Goal: Task Accomplishment & Management: Manage account settings

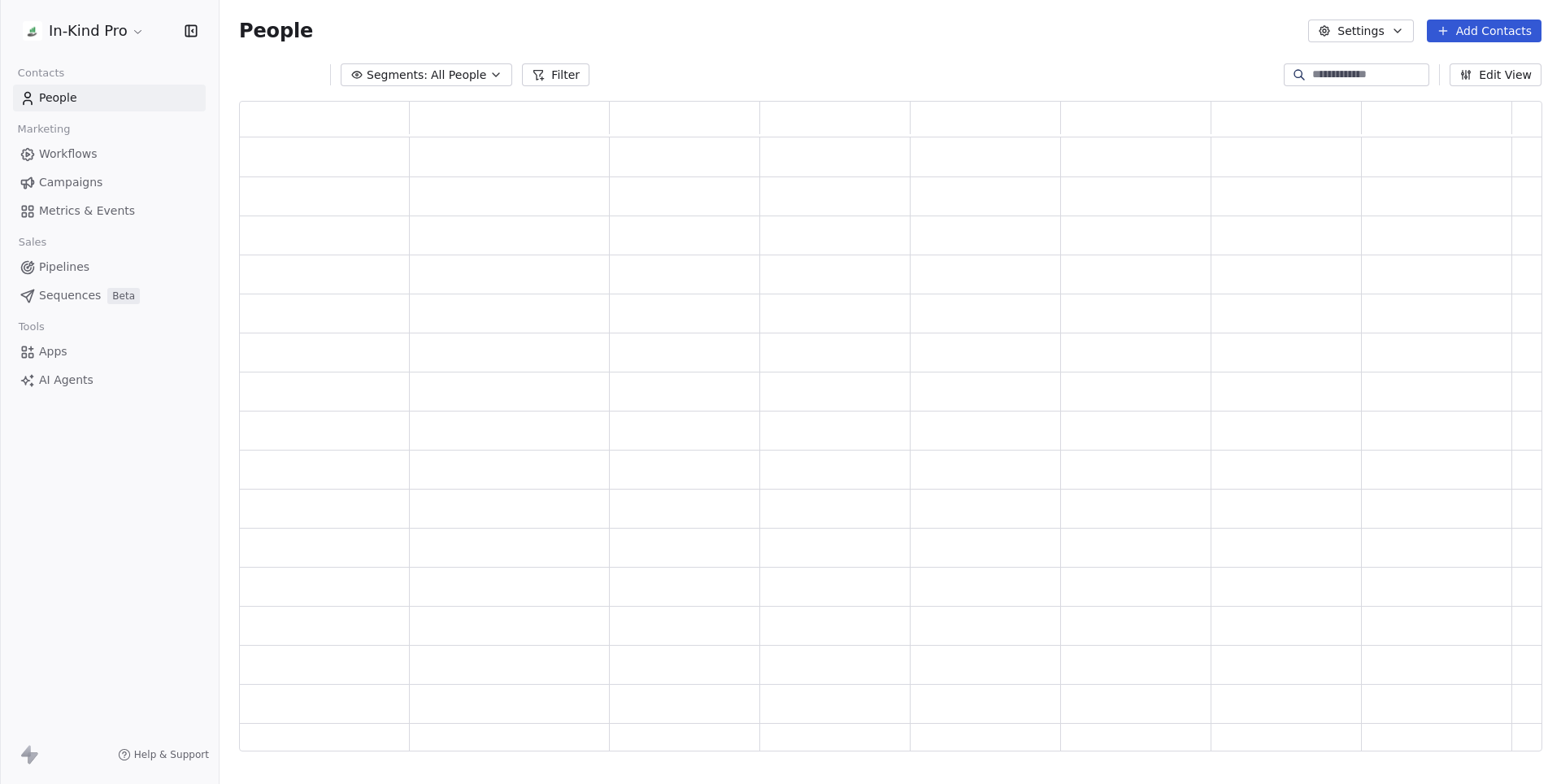
scroll to position [650, 1301]
click at [80, 271] on span "Pipelines" at bounding box center [63, 267] width 50 height 17
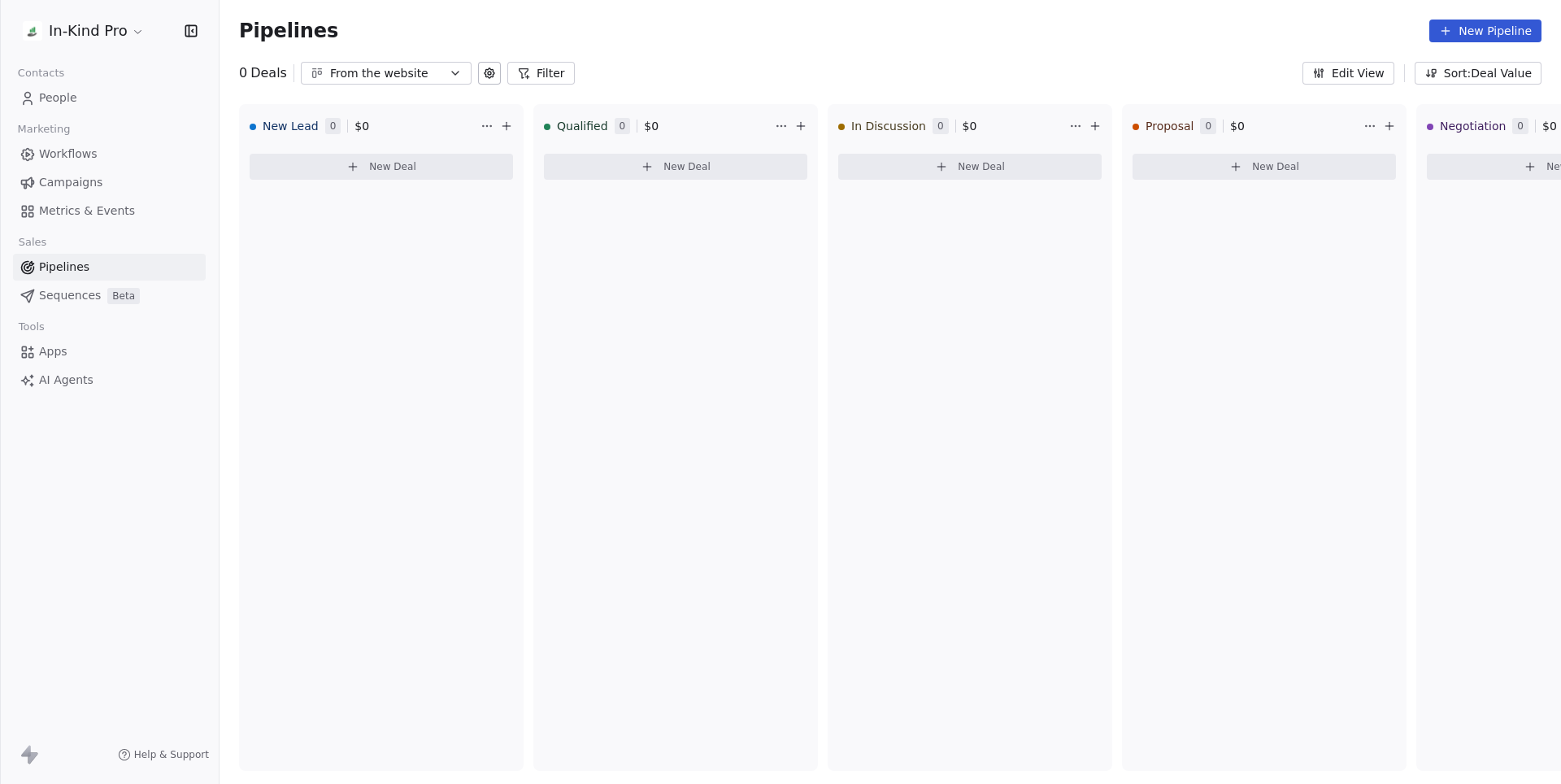
click at [405, 80] on div "From the website" at bounding box center [385, 73] width 112 height 17
click at [403, 140] on span "From the website" at bounding box center [364, 141] width 99 height 17
click at [421, 170] on button "New Deal" at bounding box center [381, 167] width 263 height 26
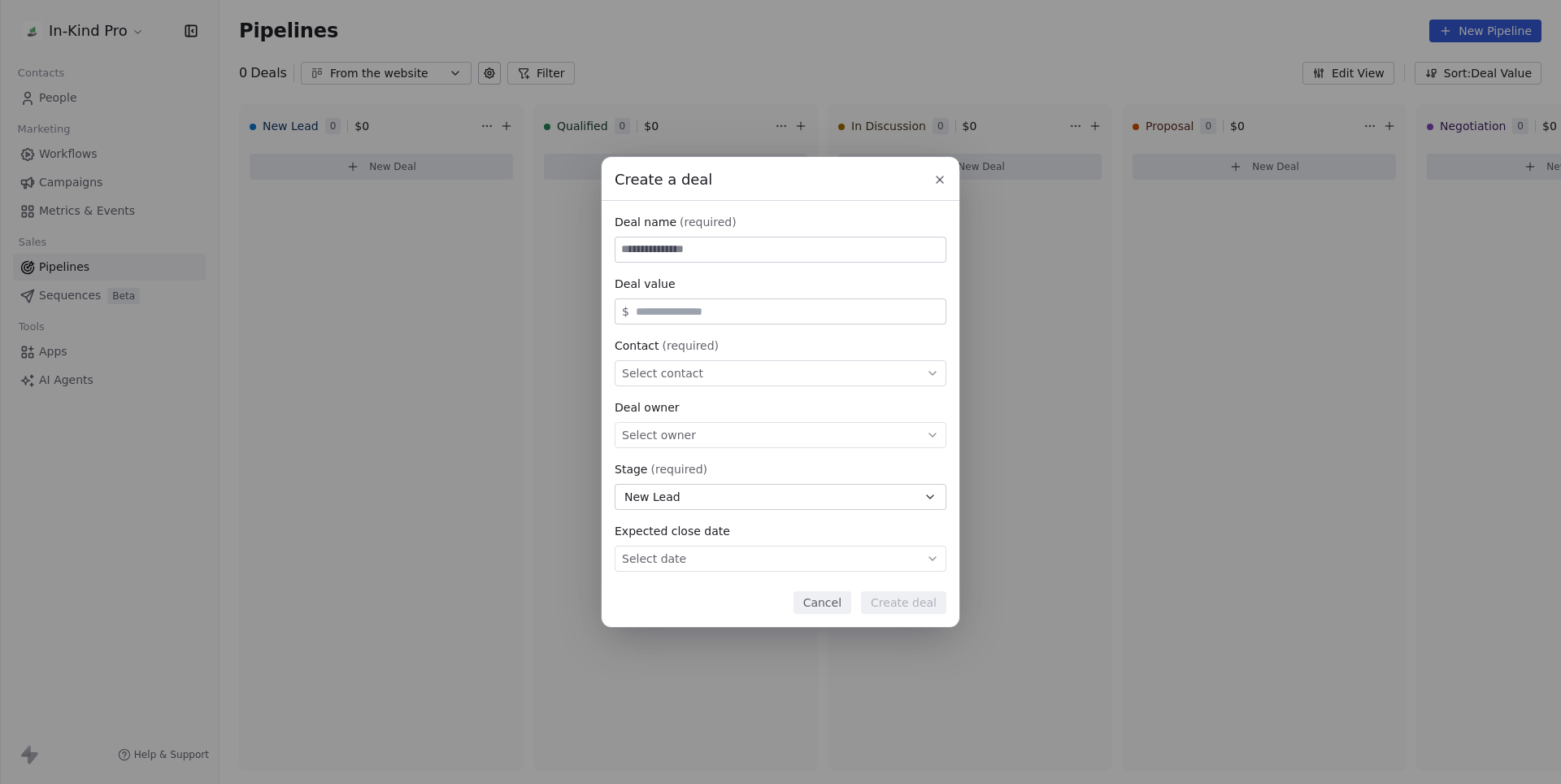
click at [941, 173] on icon at bounding box center [940, 180] width 13 height 13
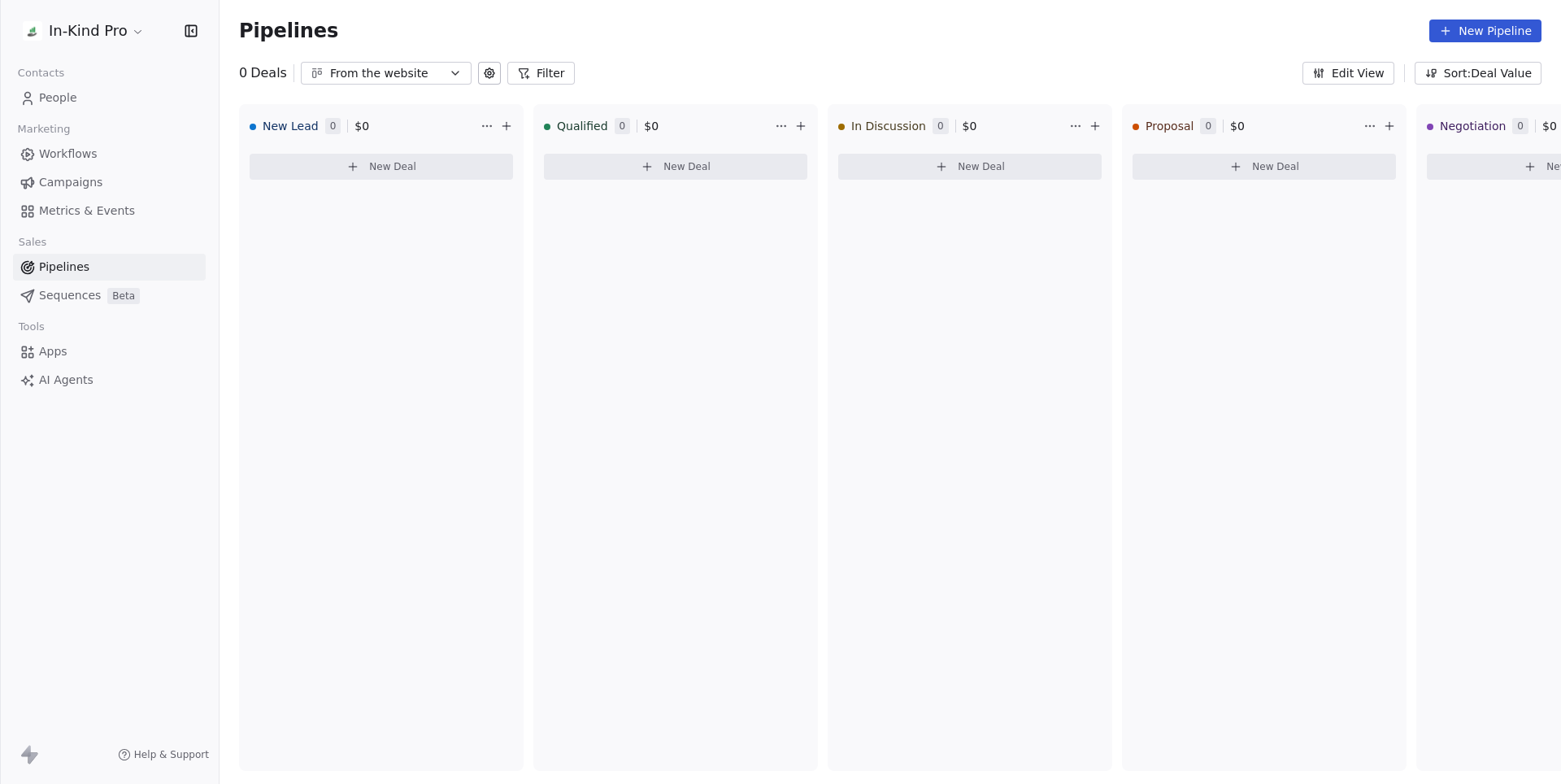
click at [447, 80] on button "From the website" at bounding box center [386, 73] width 171 height 23
click at [489, 65] on html "In-Kind Pro Contacts People Marketing Workflows Campaigns Metrics & Events Sale…" at bounding box center [780, 392] width 1561 height 784
click at [489, 65] on button at bounding box center [489, 73] width 23 height 23
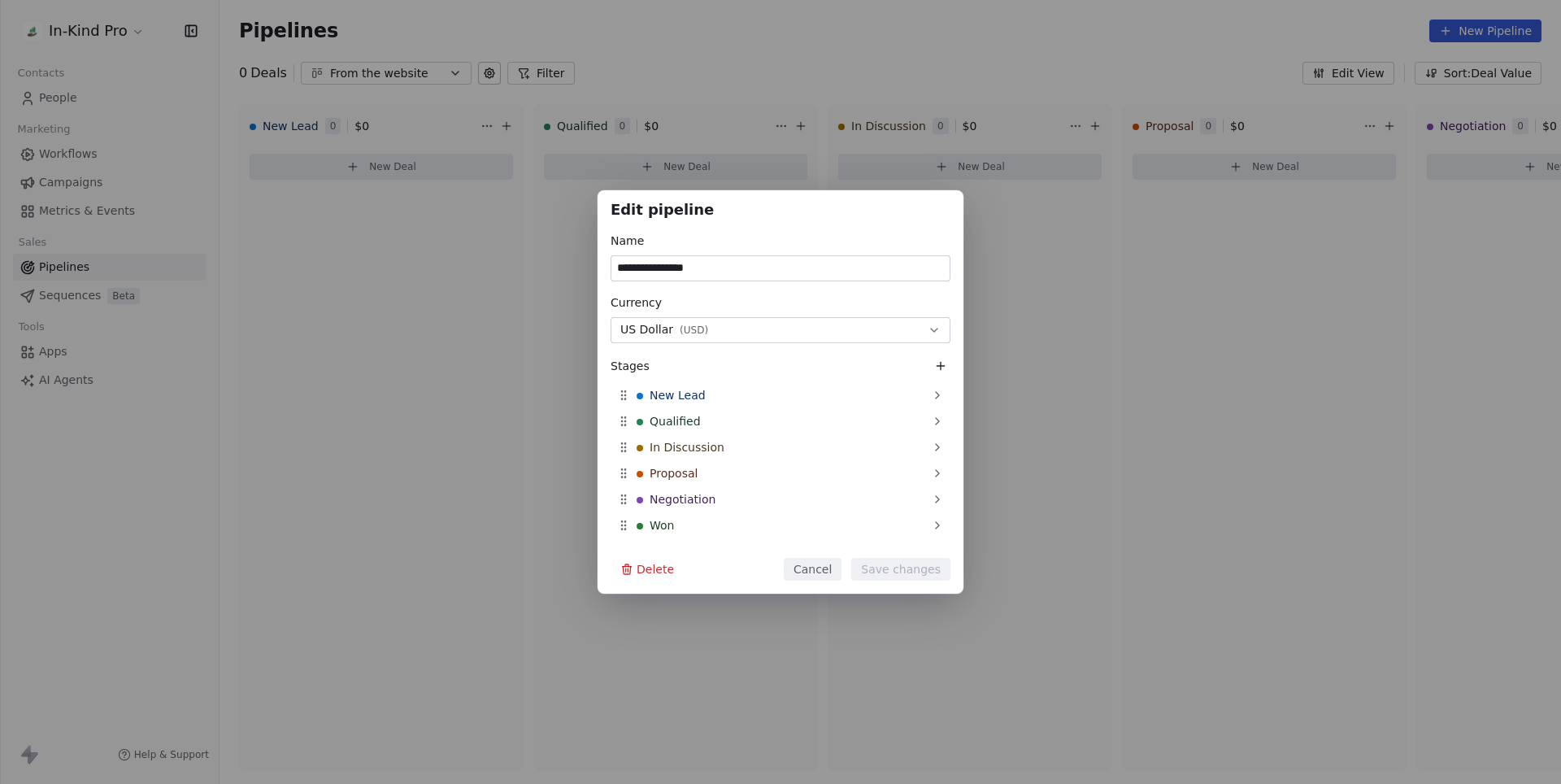
click at [706, 326] on span "( USD )" at bounding box center [693, 330] width 28 height 13
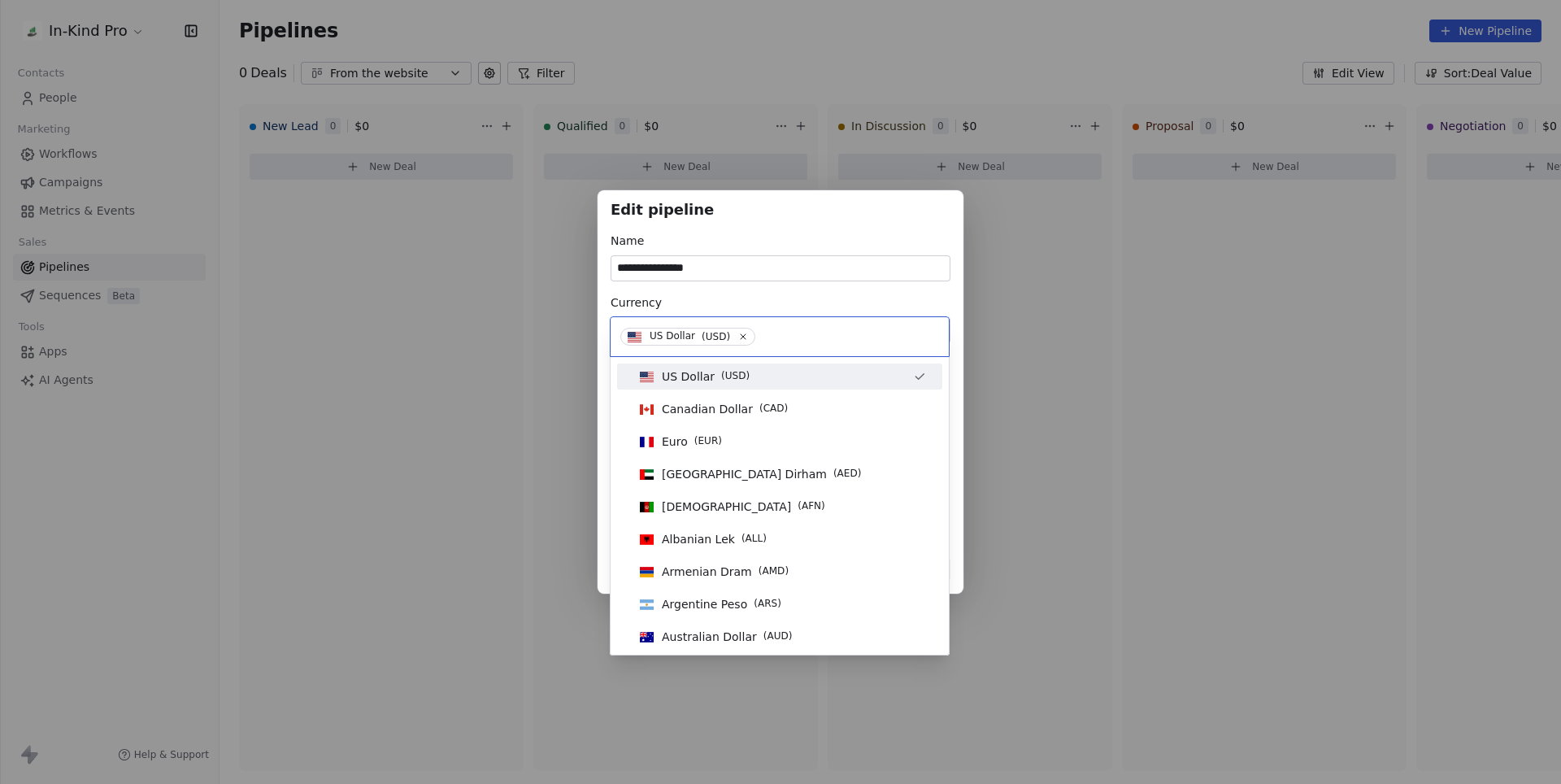
click at [814, 303] on div "**********" at bounding box center [780, 392] width 1561 height 403
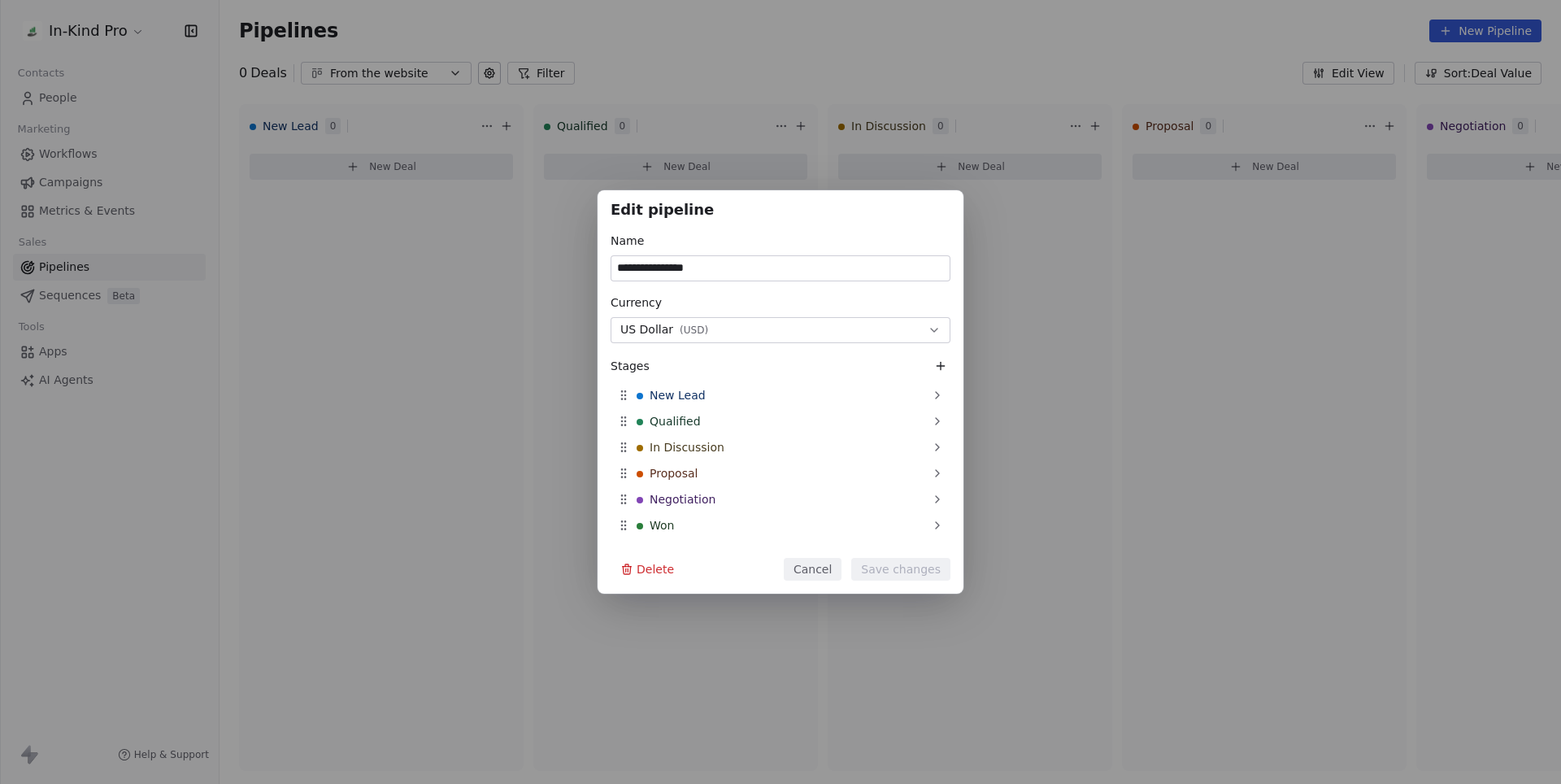
click at [261, 146] on div "**********" at bounding box center [780, 392] width 1561 height 784
click at [83, 155] on div "**********" at bounding box center [780, 392] width 1561 height 784
click at [837, 563] on button "Cancel" at bounding box center [813, 569] width 58 height 23
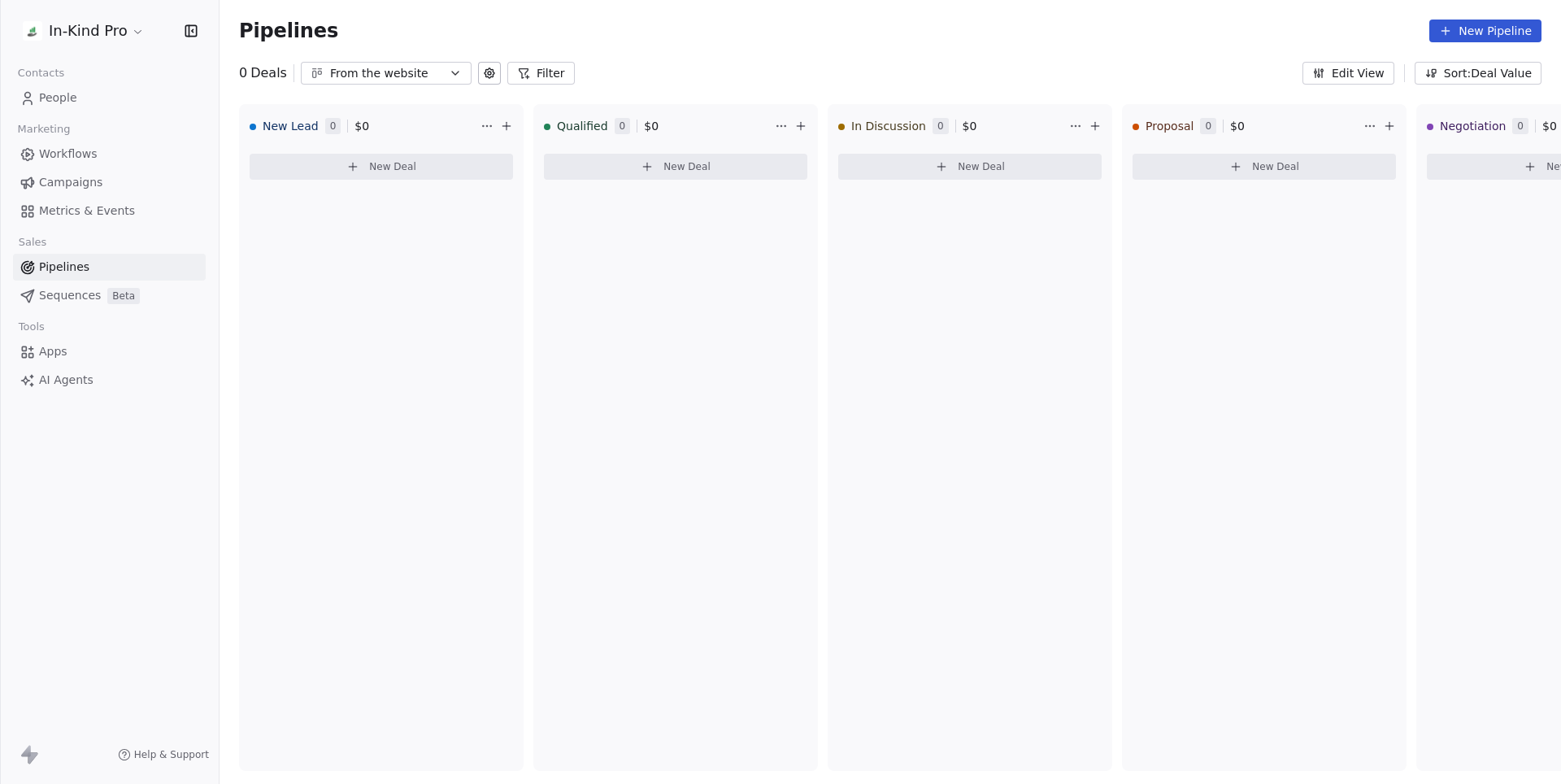
click at [71, 158] on span "Workflows" at bounding box center [68, 153] width 59 height 17
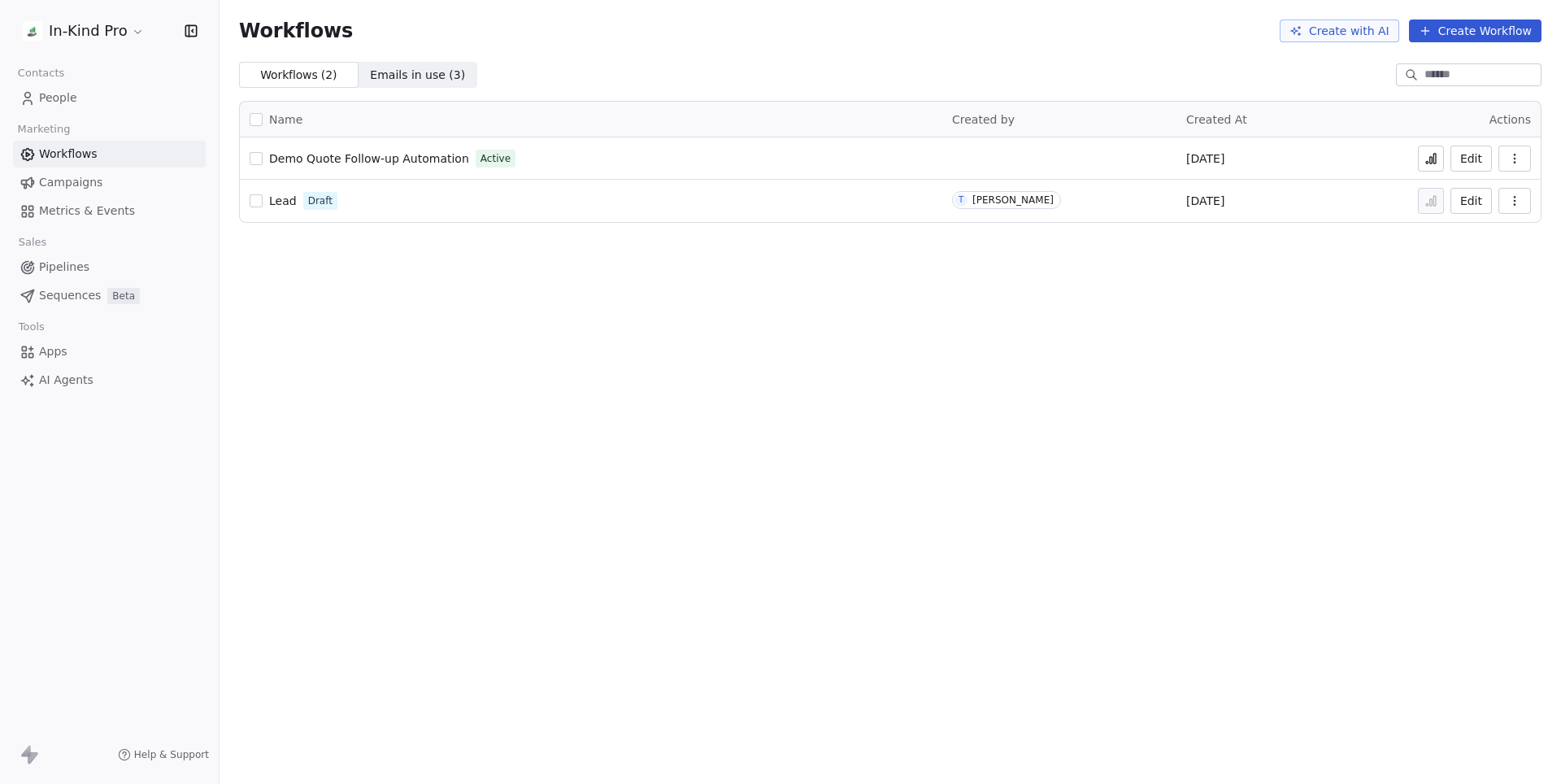
click at [385, 165] on link "Demo Quote Follow-up Automation" at bounding box center [369, 158] width 200 height 16
click at [410, 158] on span "Demo Quote Follow-up Automation" at bounding box center [369, 158] width 200 height 13
click at [46, 99] on span "People" at bounding box center [57, 98] width 38 height 17
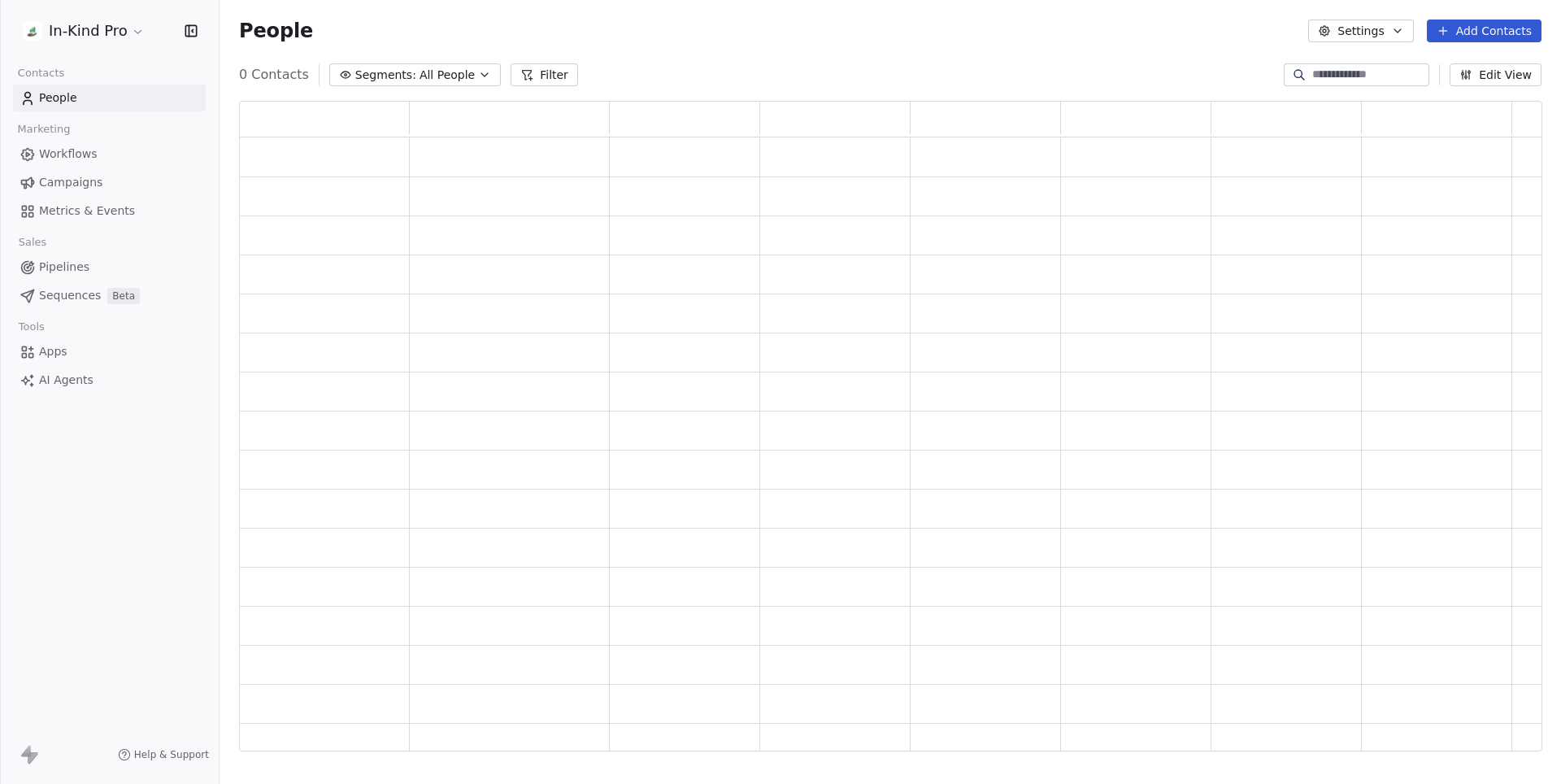
scroll to position [650, 1301]
click at [1327, 72] on input at bounding box center [1368, 75] width 114 height 16
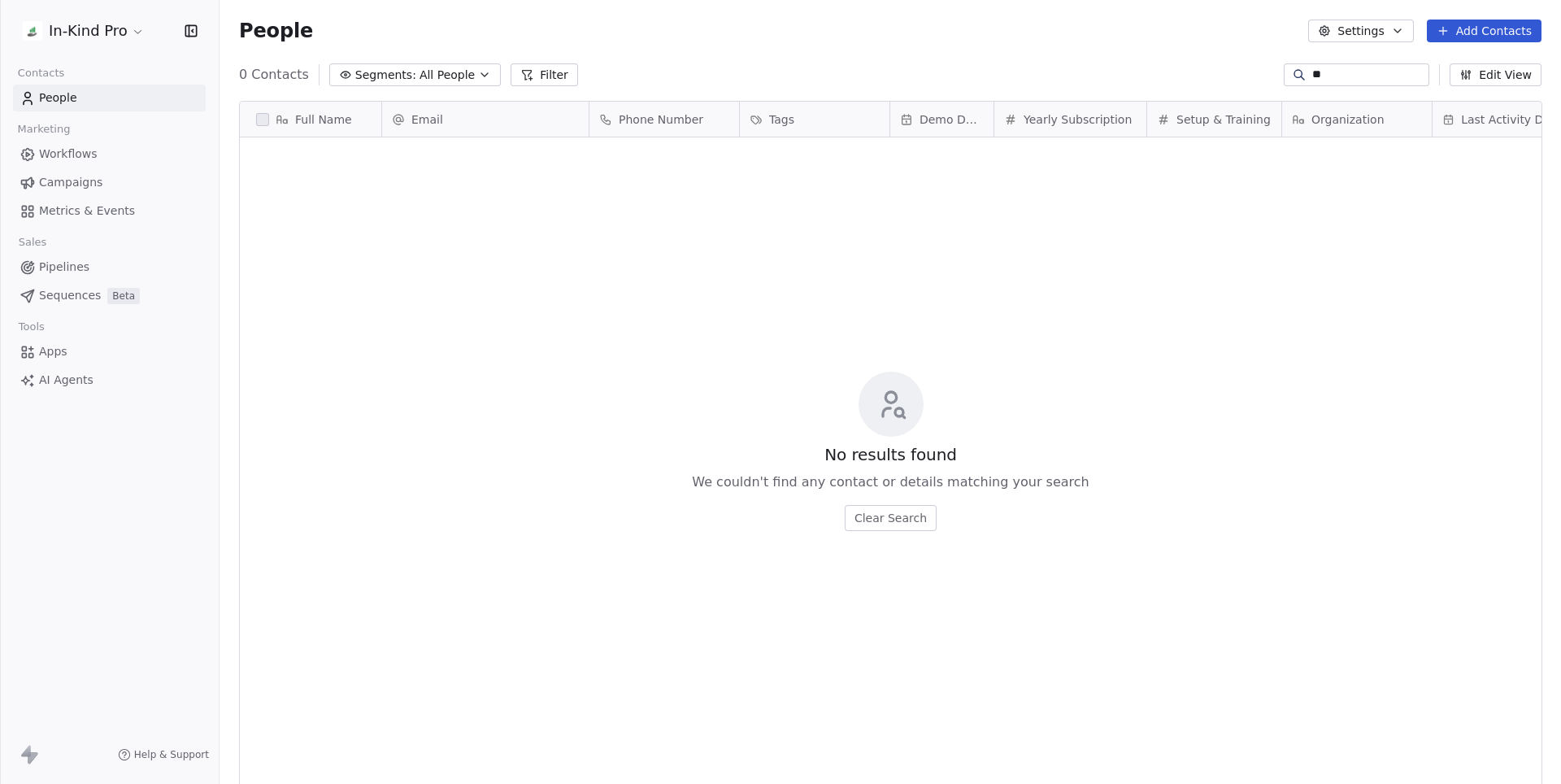
scroll to position [689, 1340]
type input "*"
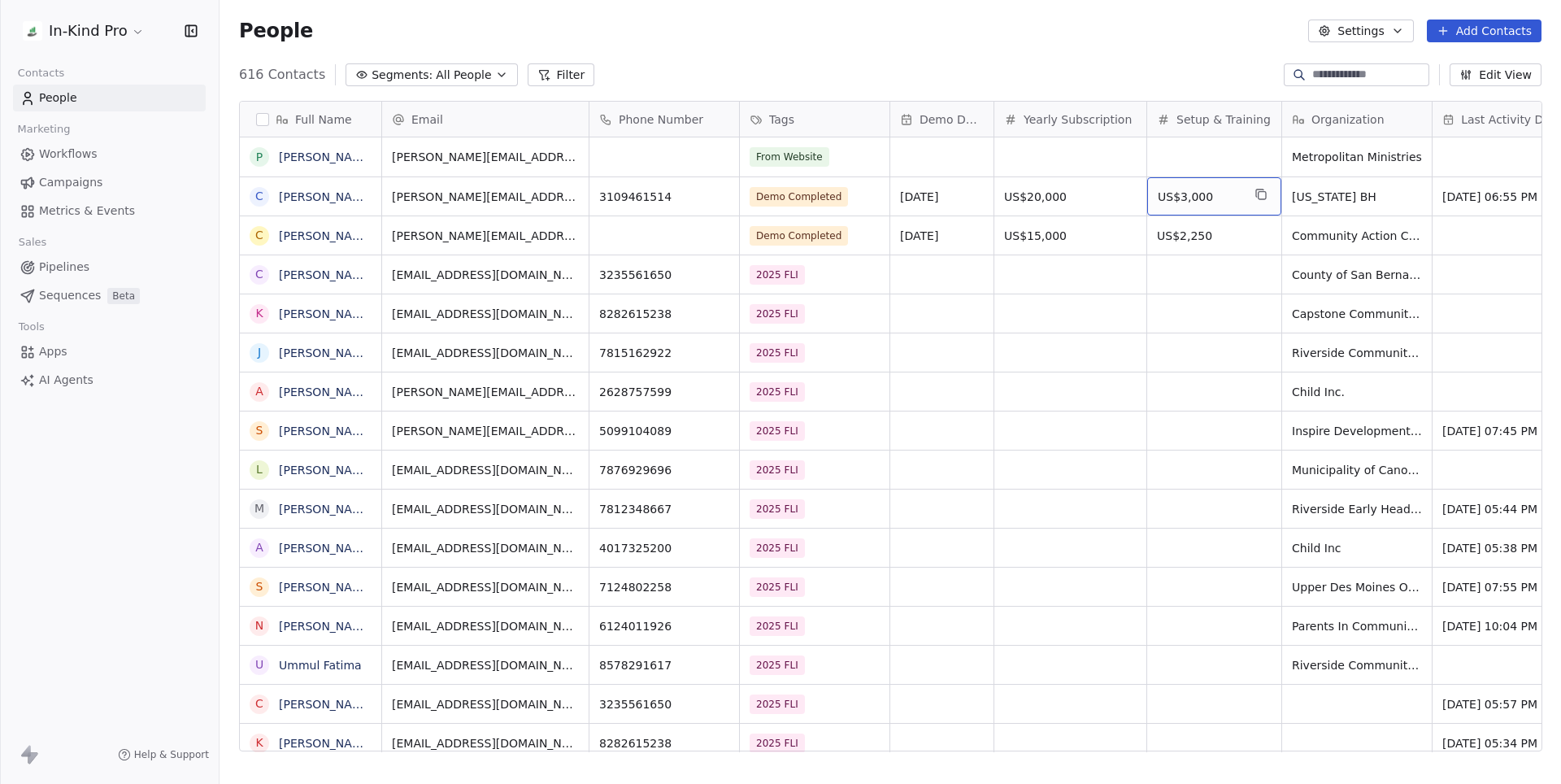
click at [1168, 197] on span "US$3,000" at bounding box center [1199, 196] width 84 height 16
click at [1169, 198] on span "US$3,000" at bounding box center [1199, 196] width 84 height 16
click at [1220, 83] on html "In-Kind Pro Contacts People Marketing Workflows Campaigns Metrics & Events Sale…" at bounding box center [780, 392] width 1561 height 784
click at [1486, 77] on button "Edit View" at bounding box center [1495, 75] width 92 height 23
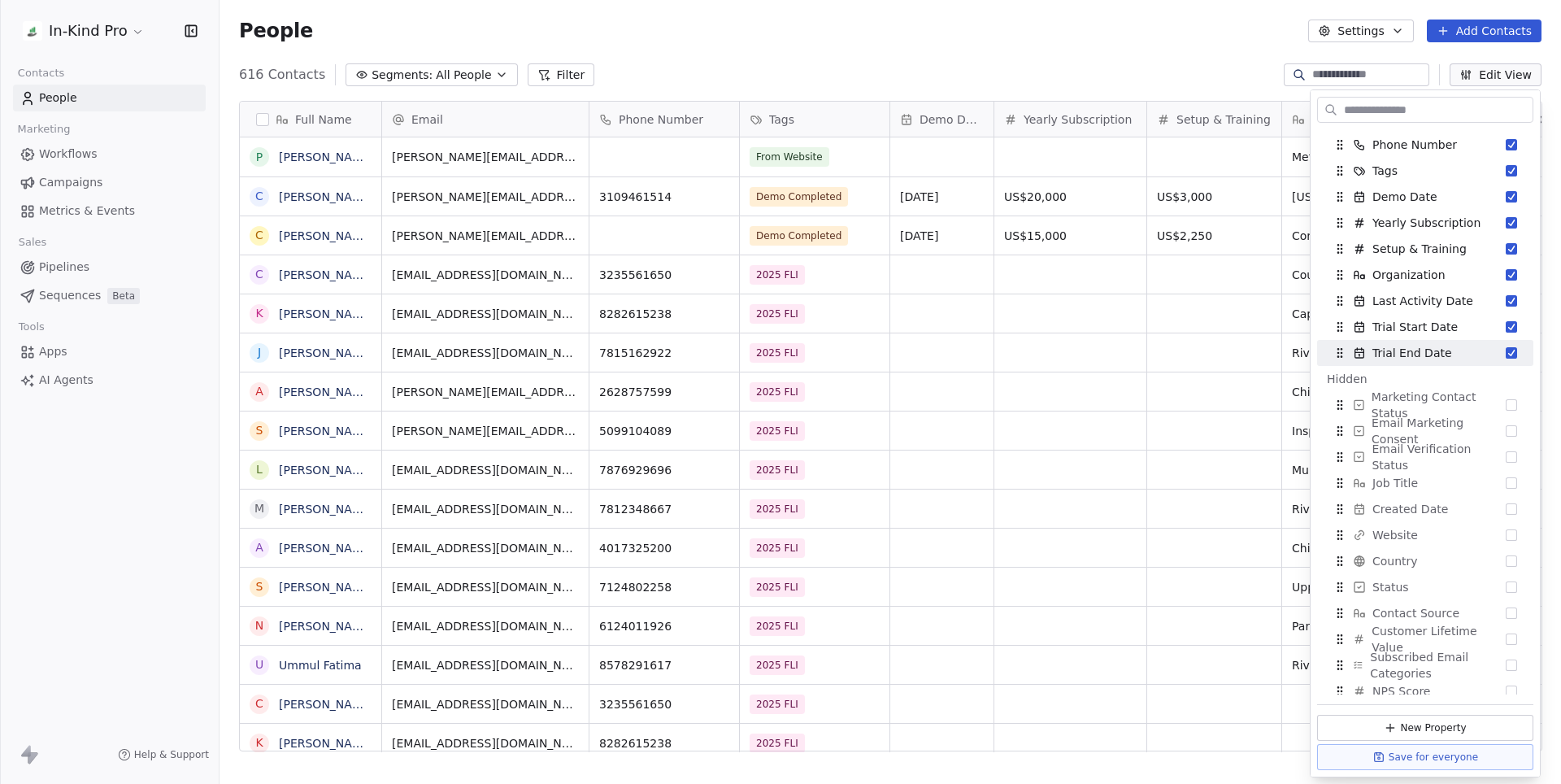
scroll to position [83, 0]
click at [1220, 70] on div "616 Contacts Segments: All People Filter Edit View" at bounding box center [890, 75] width 1341 height 26
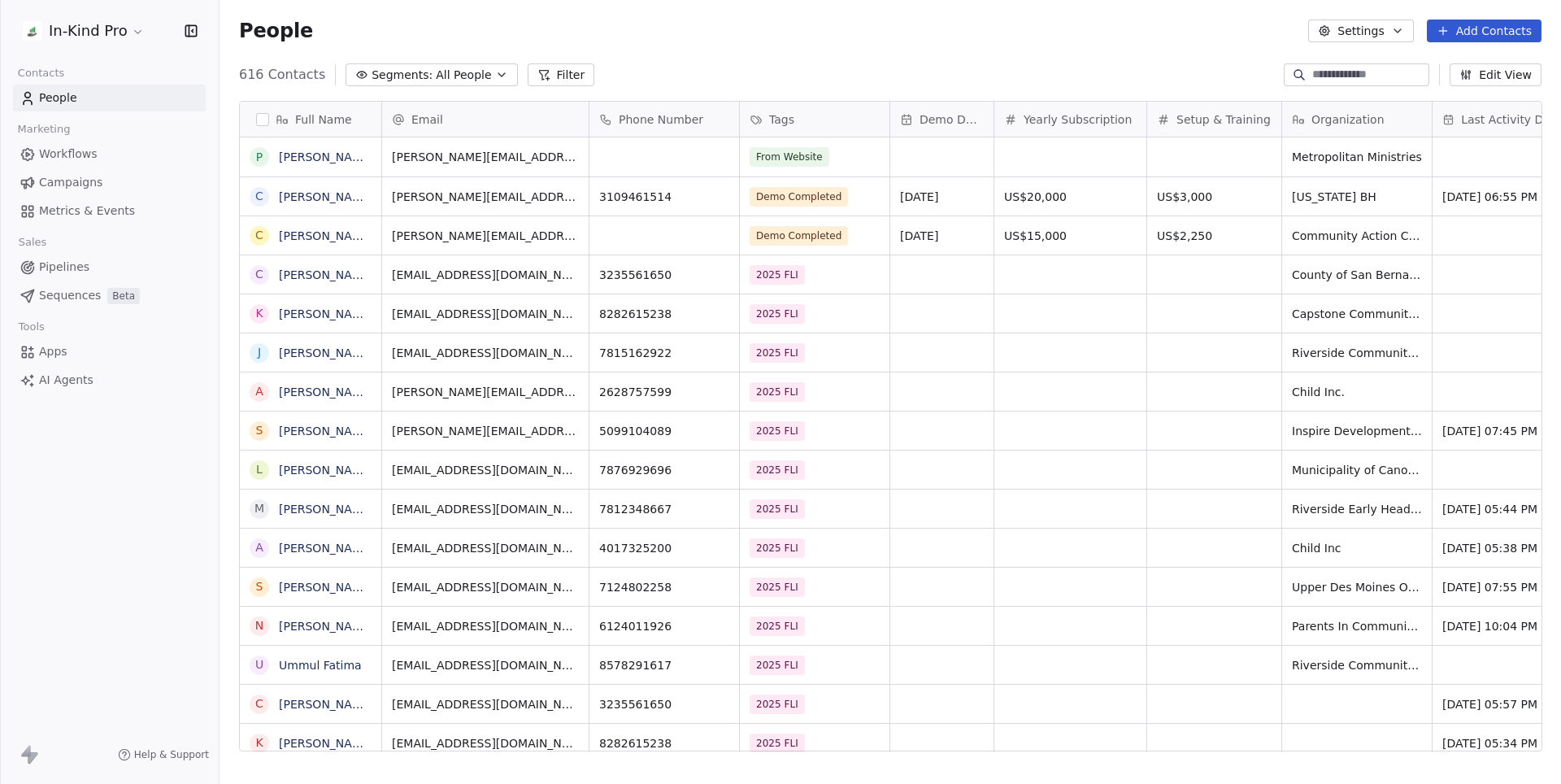
click at [1220, 105] on div "Setup & Training" at bounding box center [1214, 119] width 134 height 35
click at [1211, 156] on span "Edit property" at bounding box center [1214, 153] width 75 height 16
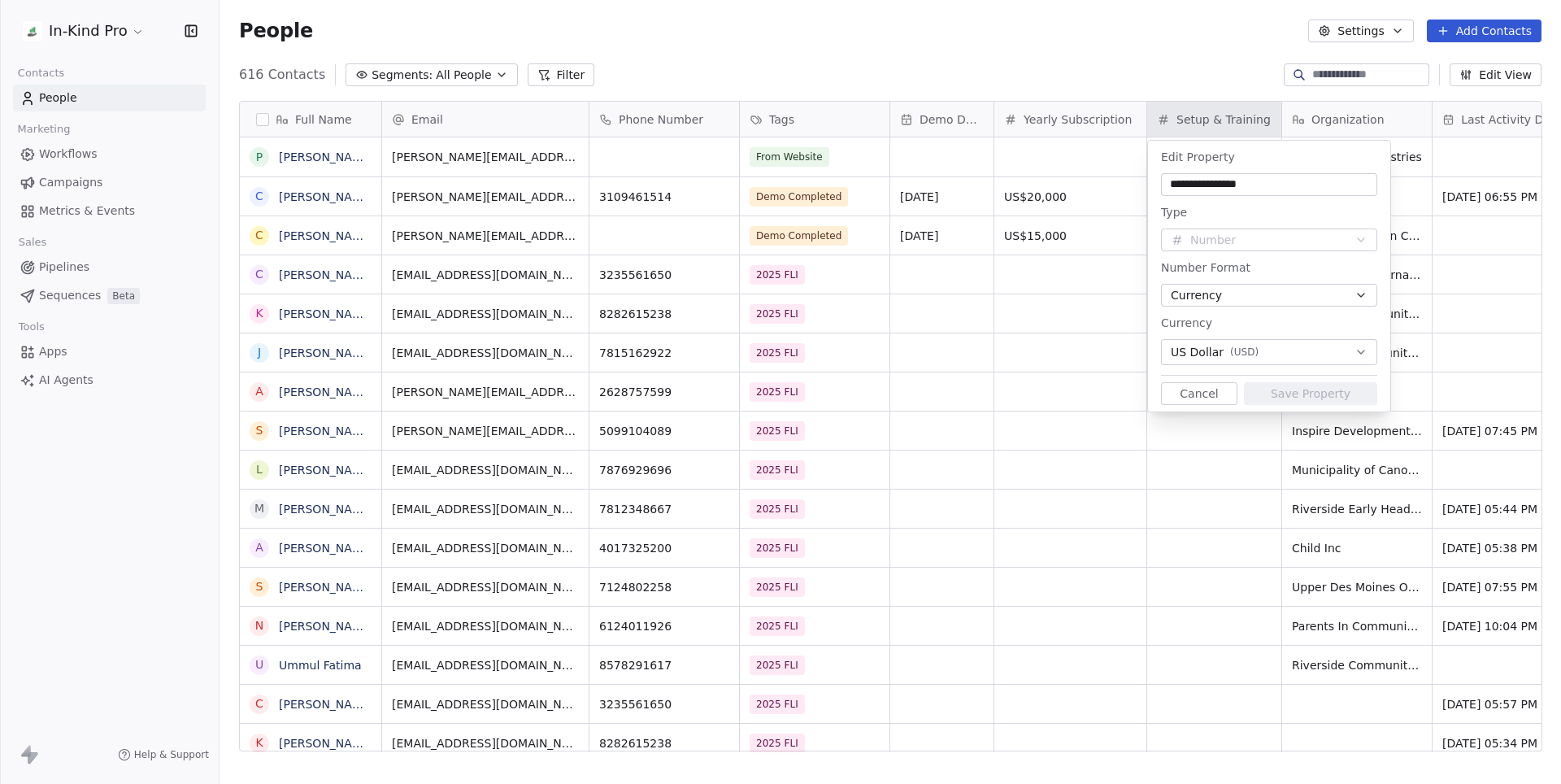
click at [1315, 301] on button "Currency" at bounding box center [1269, 295] width 216 height 23
click at [1270, 359] on div "Currency" at bounding box center [1259, 355] width 162 height 17
click at [1137, 71] on html "In-Kind Pro Contacts People Marketing Workflows Campaigns Metrics & Events Sale…" at bounding box center [780, 392] width 1561 height 784
click at [693, 72] on html "In-Kind Pro Contacts People Marketing Workflows Campaigns Metrics & Events Sale…" at bounding box center [780, 392] width 1561 height 784
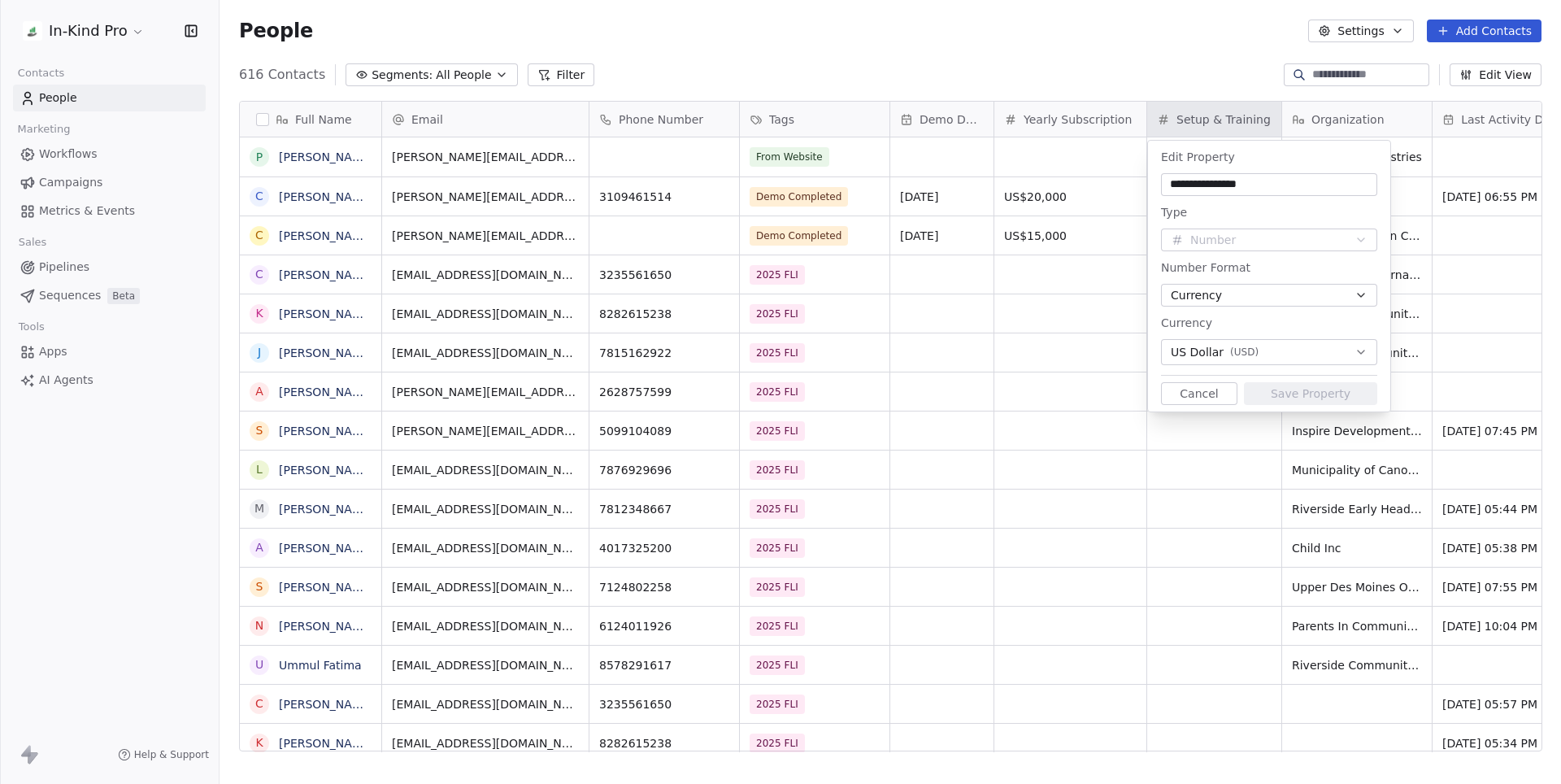
click at [1025, 19] on html "In-Kind Pro Contacts People Marketing Workflows Campaigns Metrics & Events Sale…" at bounding box center [780, 392] width 1561 height 784
click at [67, 34] on html "In-Kind Pro Contacts People Marketing Workflows Campaigns Metrics & Events Sale…" at bounding box center [780, 392] width 1561 height 784
click at [107, 34] on html "In-Kind Pro Contacts People Marketing Workflows Campaigns Metrics & Events Sale…" at bounding box center [780, 392] width 1561 height 784
click at [102, 30] on html "In-Kind Pro Contacts People Marketing Workflows Campaigns Metrics & Events Sale…" at bounding box center [780, 392] width 1561 height 784
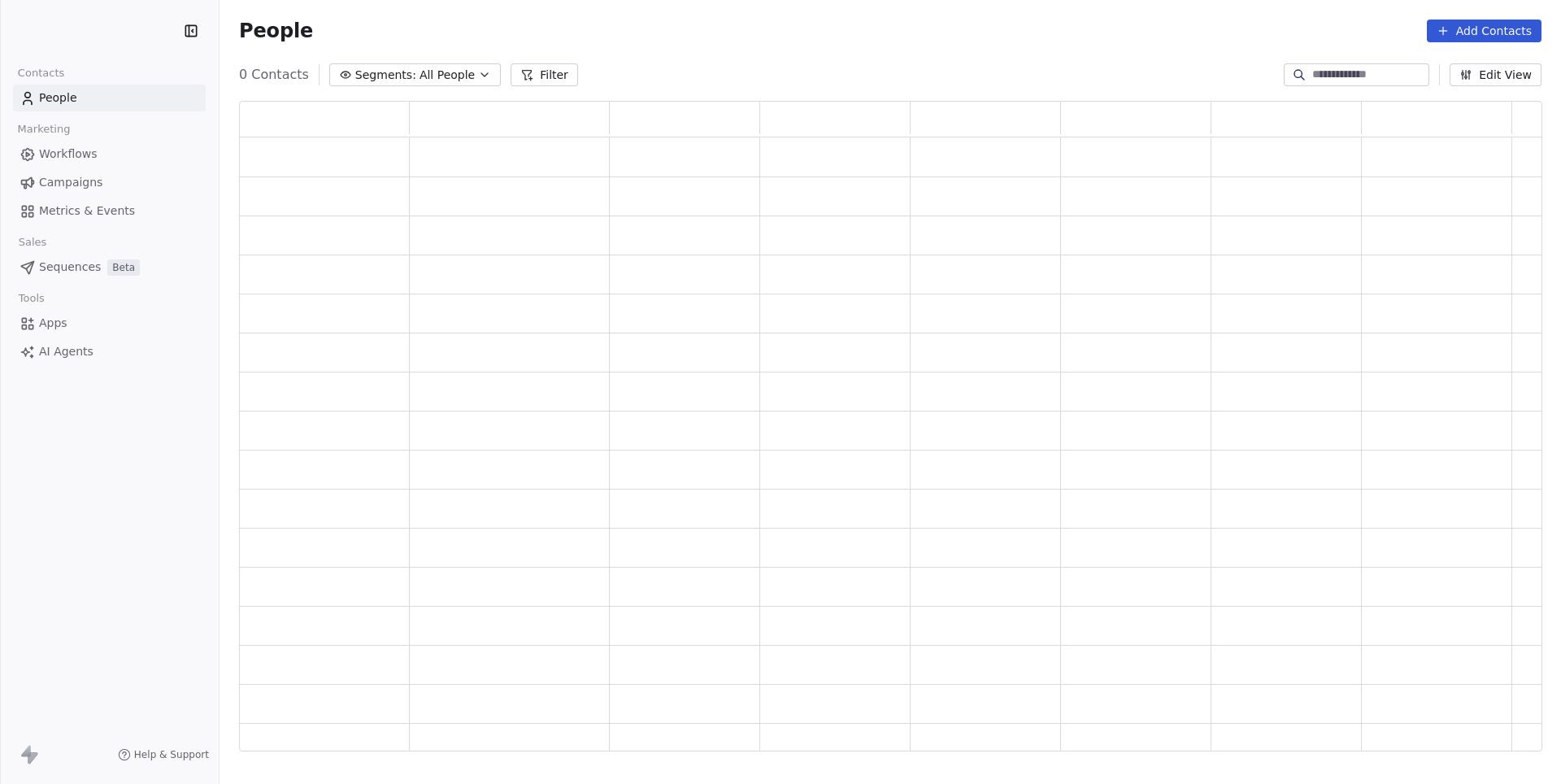
click at [123, 33] on html "Contacts People Marketing Workflows Campaigns Metrics & Events Sales Sequences …" at bounding box center [780, 392] width 1561 height 784
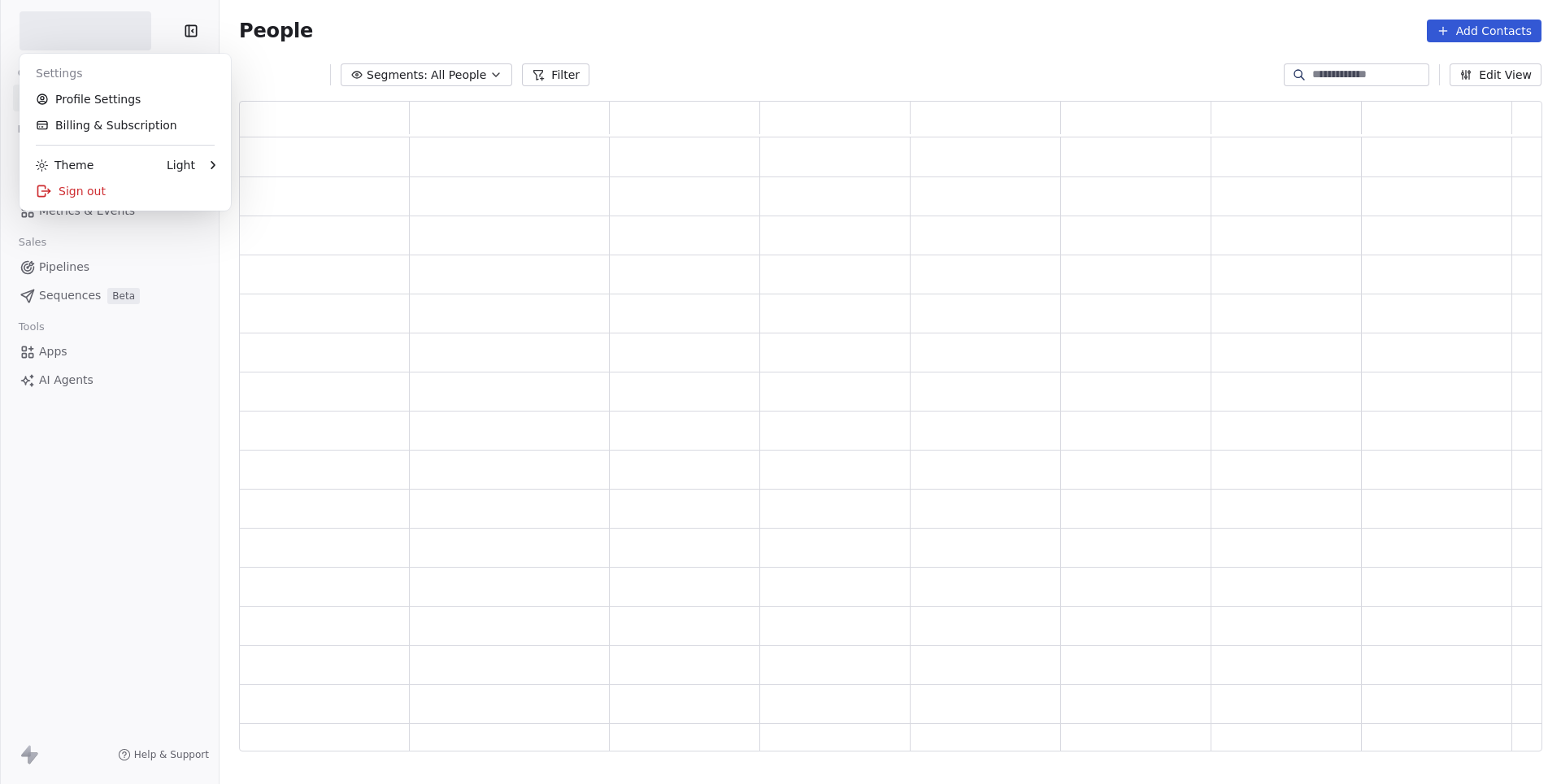
scroll to position [650, 1301]
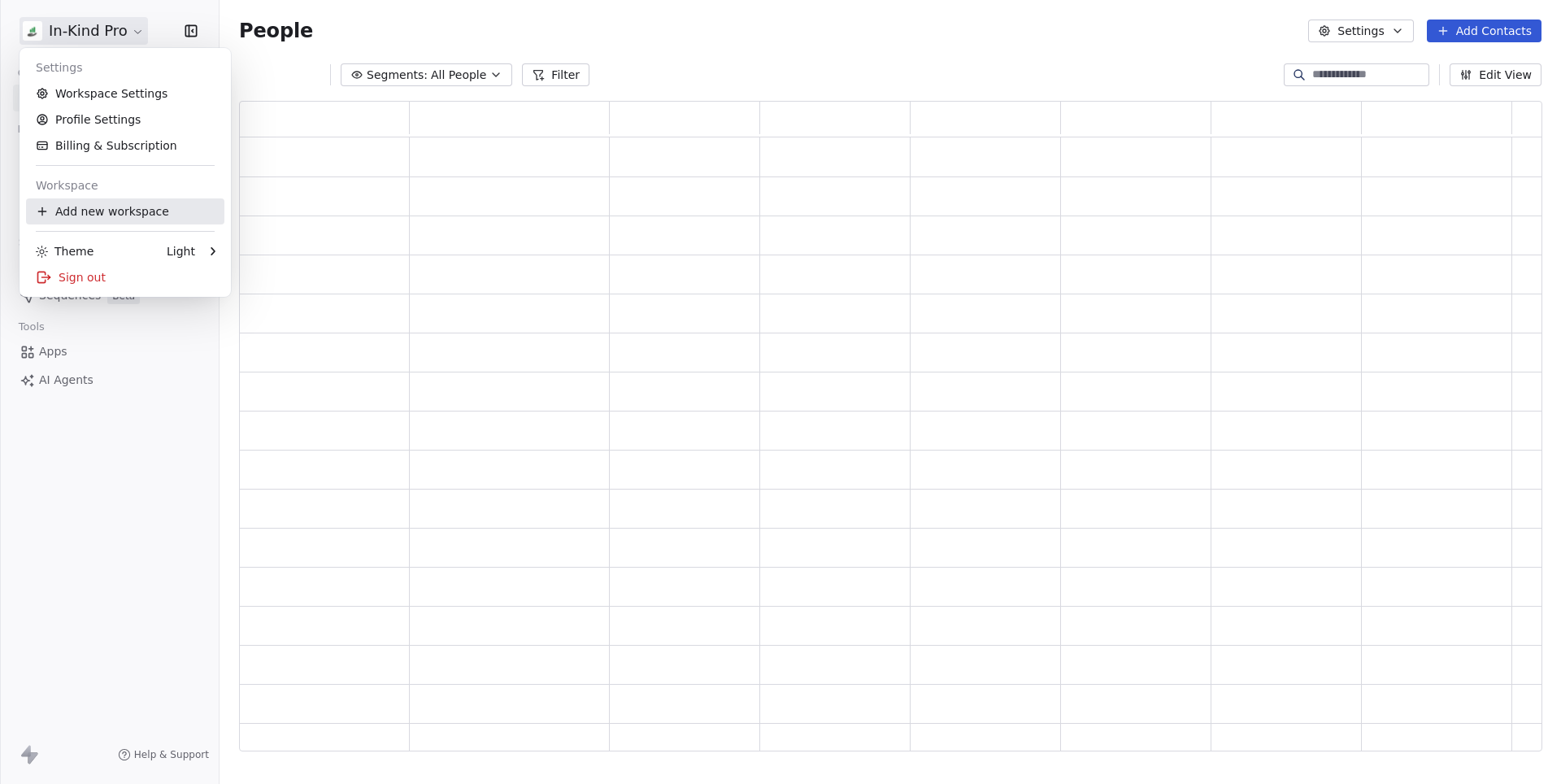
click at [92, 190] on div "Workspace" at bounding box center [125, 186] width 198 height 26
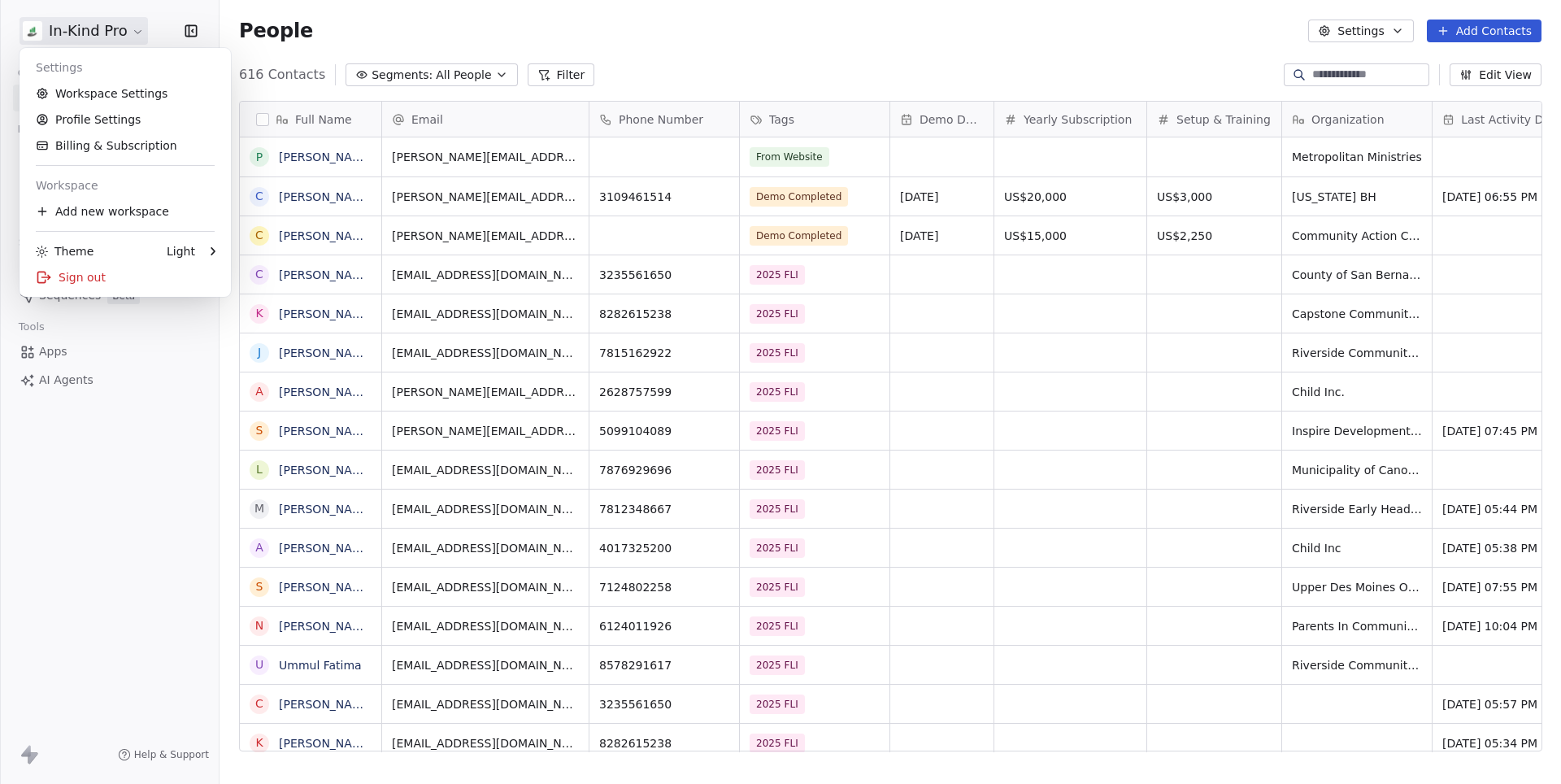
click at [77, 278] on div "Sign out" at bounding box center [125, 277] width 198 height 26
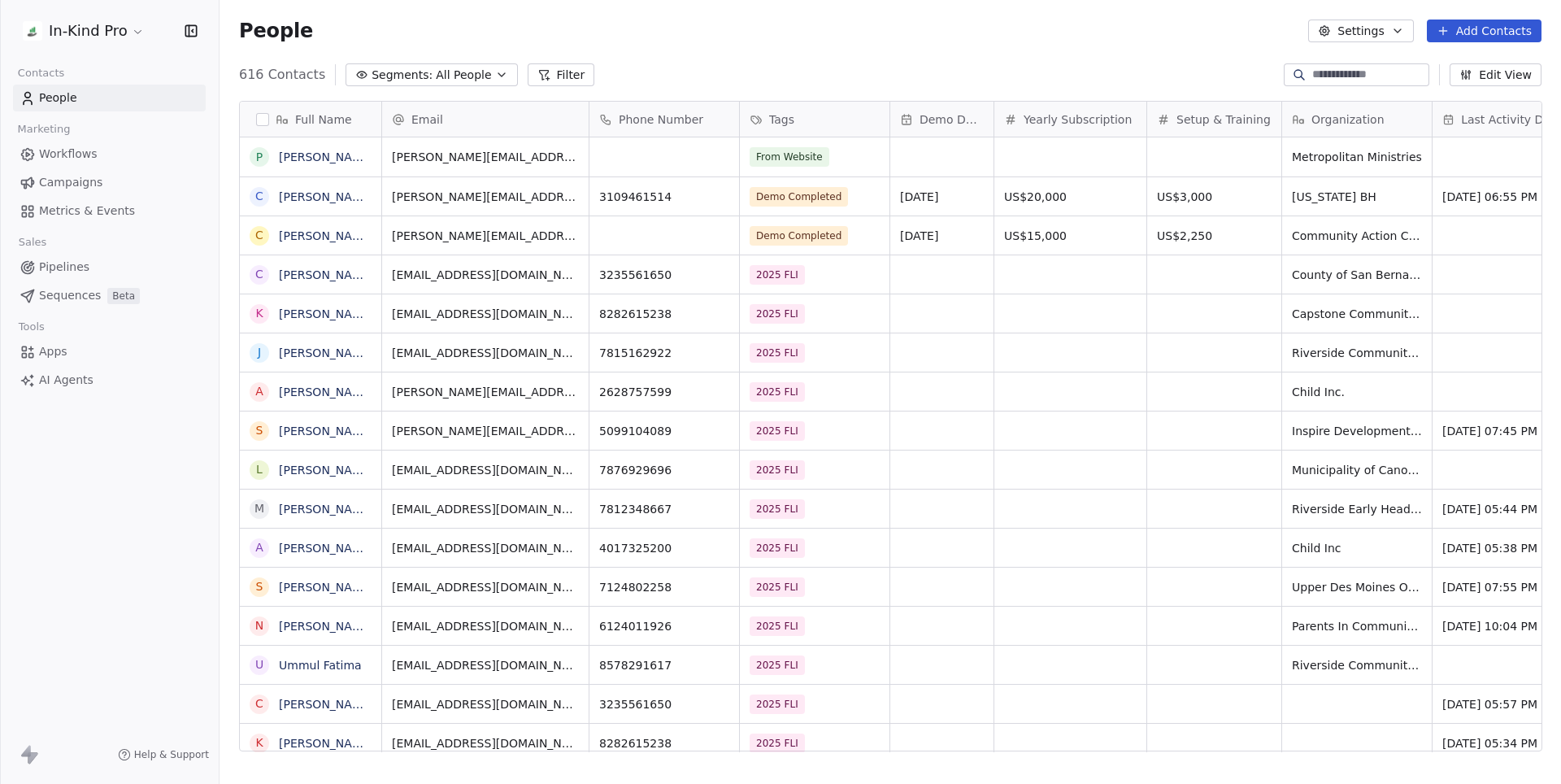
scroll to position [689, 1340]
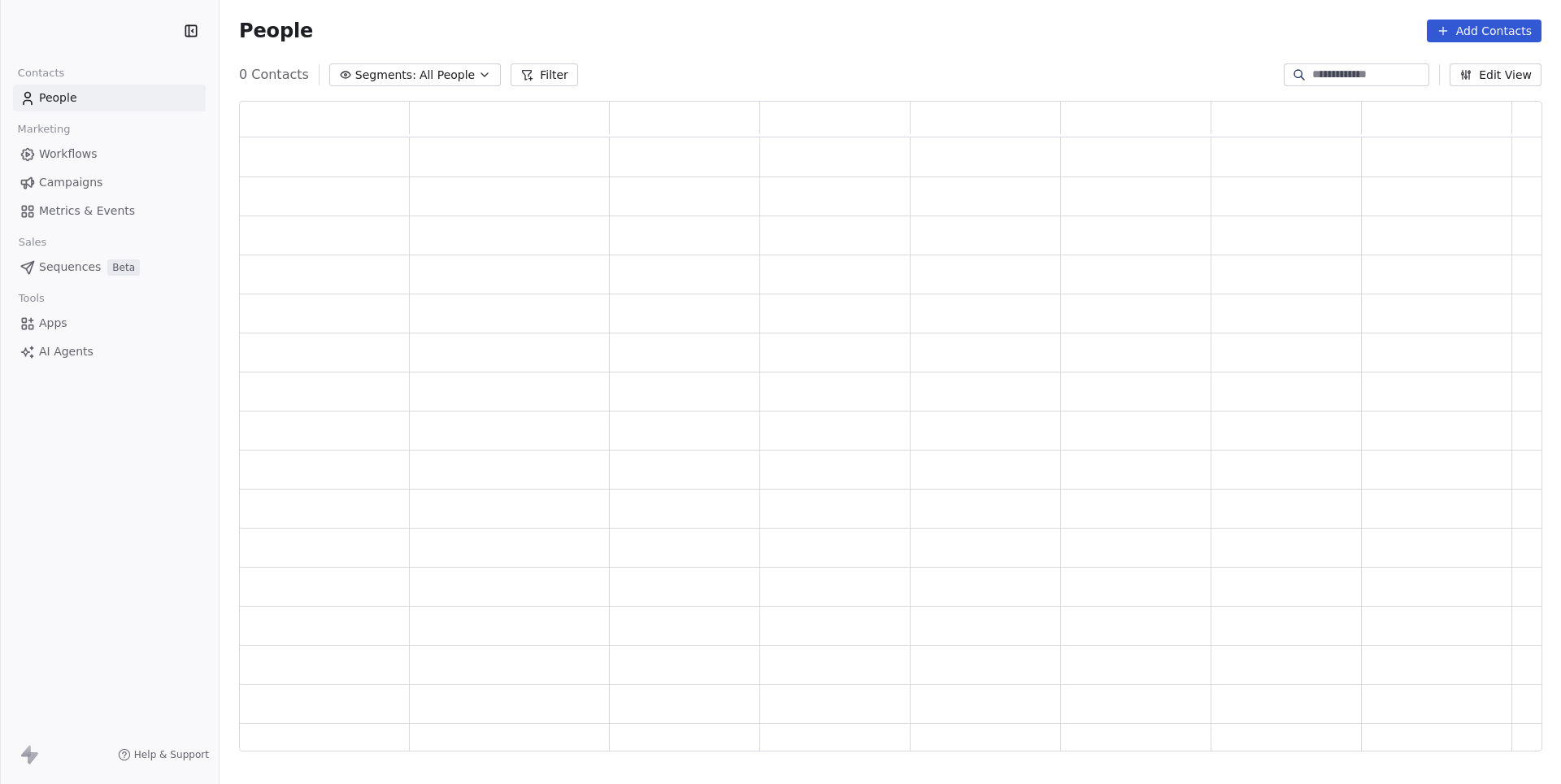
scroll to position [650, 1301]
